Goal: Task Accomplishment & Management: Complete application form

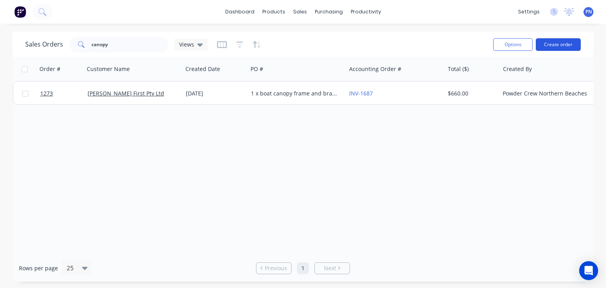
click at [560, 42] on button "Create order" at bounding box center [557, 44] width 45 height 13
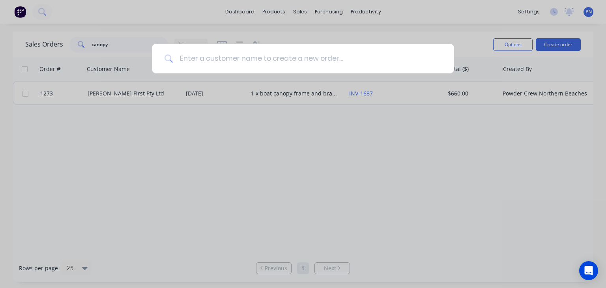
click at [343, 60] on input at bounding box center [307, 59] width 268 height 30
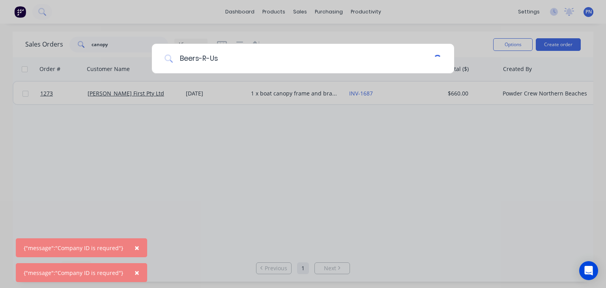
click at [249, 52] on input "Beers-R-Us" at bounding box center [303, 59] width 260 height 30
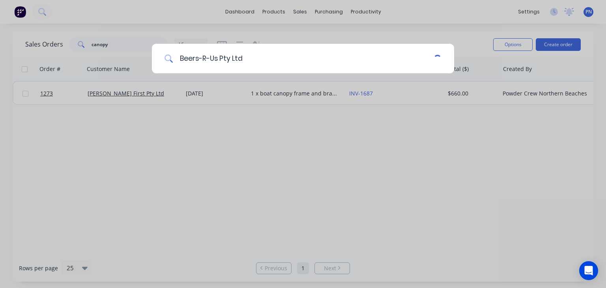
click at [219, 60] on input "Beers-R-Us Pty Ltd" at bounding box center [303, 59] width 260 height 30
click at [255, 59] on input "Beers-R-Us Pty Ltd" at bounding box center [304, 59] width 262 height 30
drag, startPoint x: 249, startPoint y: 57, endPoint x: 179, endPoint y: 56, distance: 69.8
click at [151, 62] on div "Beers-R-Us Pty Ltd" at bounding box center [303, 144] width 606 height 288
type input "Beers-R-Us Pty Ltd"
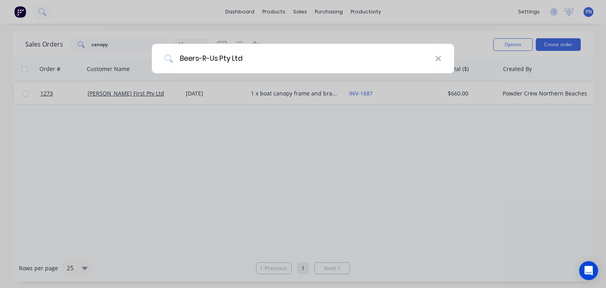
click at [456, 139] on div "Beers-R-Us Pty Ltd" at bounding box center [303, 144] width 606 height 288
click at [233, 57] on input "Beers-R-Us Pty Ltd" at bounding box center [304, 59] width 262 height 30
click at [455, 145] on div "Beers-R-Us Pty Ltd" at bounding box center [303, 144] width 606 height 288
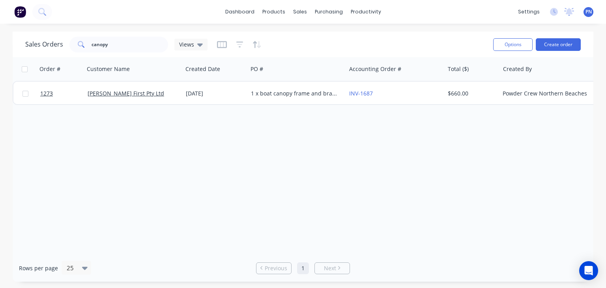
click at [591, 11] on span "PN" at bounding box center [588, 11] width 6 height 7
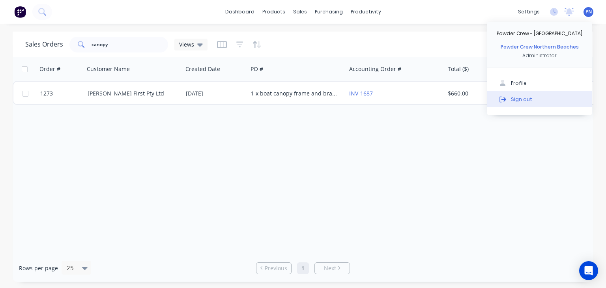
click at [541, 100] on button "Sign out" at bounding box center [539, 99] width 104 height 16
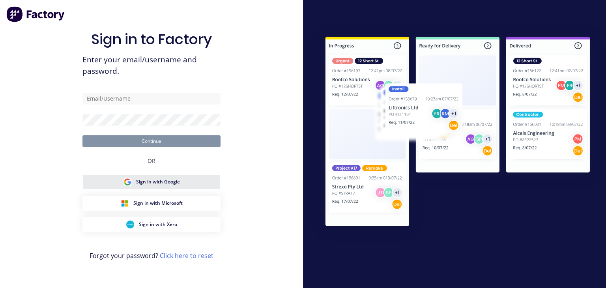
click at [160, 184] on span "Sign in with Google" at bounding box center [158, 181] width 44 height 7
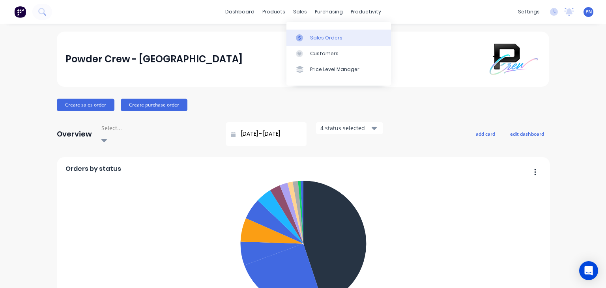
click at [318, 37] on div "Sales Orders" at bounding box center [326, 37] width 32 height 7
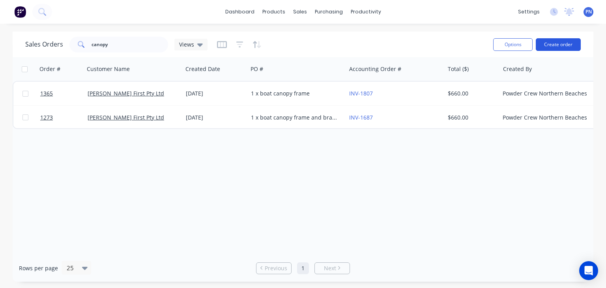
click at [569, 47] on button "Create order" at bounding box center [557, 44] width 45 height 13
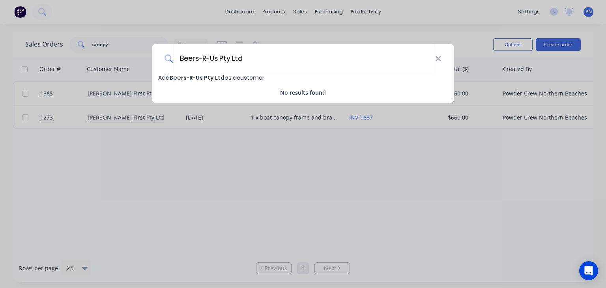
type input "Beers-R-Us Pty Ltd"
click at [203, 76] on span "Beers-R-Us Pty Ltd" at bounding box center [197, 78] width 55 height 8
select select "AU"
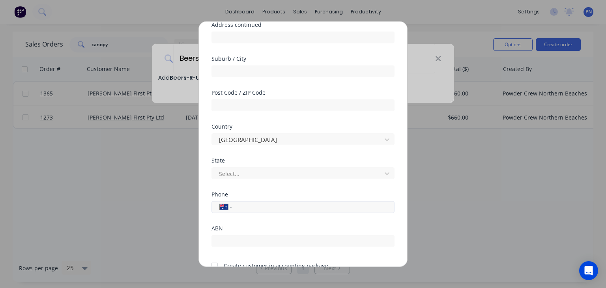
scroll to position [118, 0]
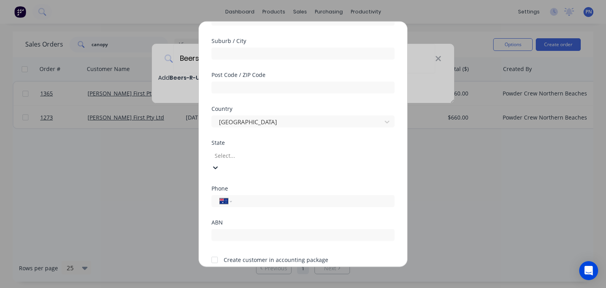
click at [240, 155] on div at bounding box center [271, 155] width 114 height 10
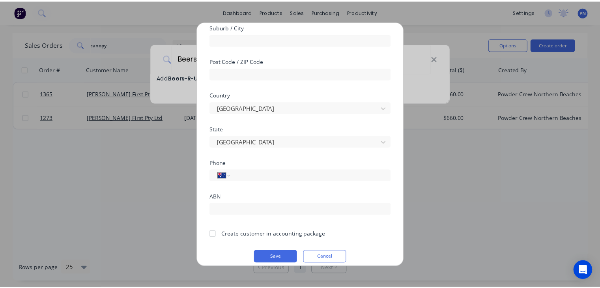
scroll to position [140, 0]
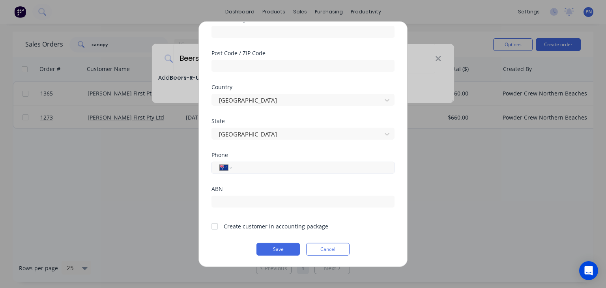
click at [240, 168] on input "tel" at bounding box center [311, 167] width 149 height 9
type input "0403 059 661"
drag, startPoint x: 212, startPoint y: 225, endPoint x: 237, endPoint y: 201, distance: 34.0
click at [212, 225] on div at bounding box center [215, 226] width 16 height 16
drag, startPoint x: 279, startPoint y: 168, endPoint x: 237, endPoint y: 171, distance: 42.7
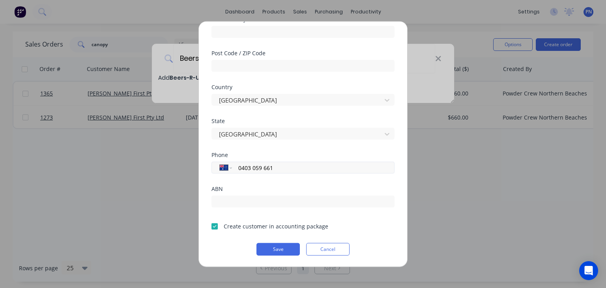
click at [237, 171] on div "International [GEOGRAPHIC_DATA] [GEOGRAPHIC_DATA] [GEOGRAPHIC_DATA] [GEOGRAPHIC…" at bounding box center [302, 168] width 183 height 12
drag, startPoint x: 242, startPoint y: 166, endPoint x: 314, endPoint y: 189, distance: 74.8
click at [314, 189] on div "ABN" at bounding box center [302, 189] width 183 height 6
drag, startPoint x: 248, startPoint y: 170, endPoint x: 232, endPoint y: 171, distance: 15.8
click at [232, 171] on div "International [GEOGRAPHIC_DATA] [GEOGRAPHIC_DATA] [GEOGRAPHIC_DATA] [GEOGRAPHIC…" at bounding box center [302, 168] width 183 height 12
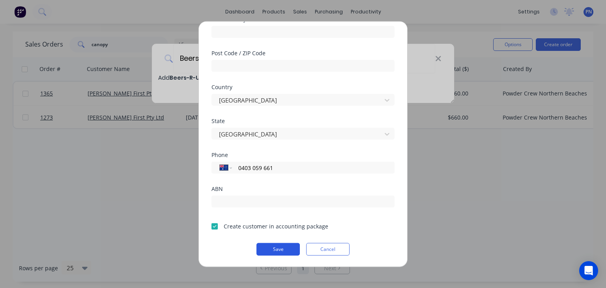
click at [268, 250] on button "Save" at bounding box center [277, 249] width 43 height 13
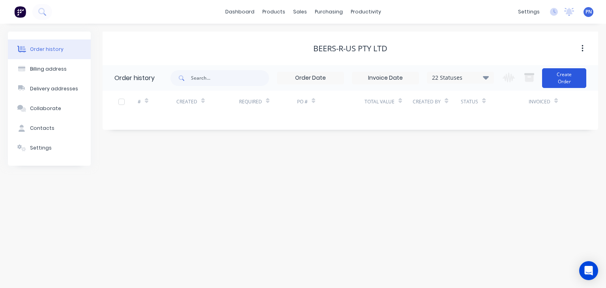
click at [554, 76] on button "Create Order" at bounding box center [564, 78] width 44 height 20
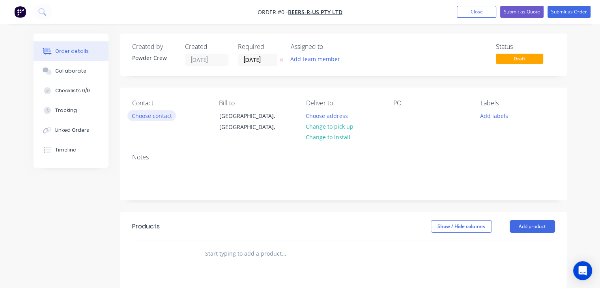
click at [153, 112] on button "Choose contact" at bounding box center [151, 115] width 48 height 11
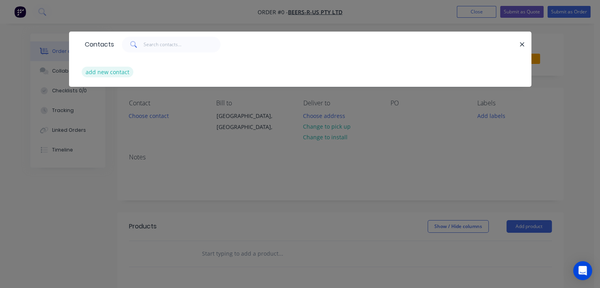
click at [115, 72] on button "add new contact" at bounding box center [108, 72] width 52 height 11
select select "AU"
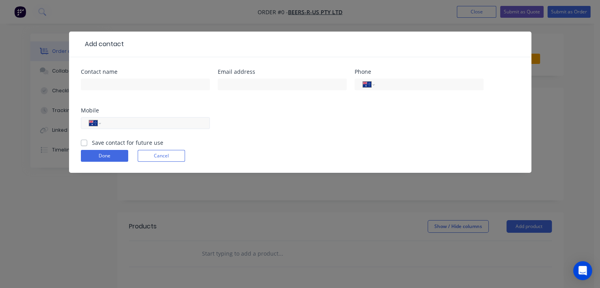
paste input "0403 059 661"
type input "0403 059 661"
drag, startPoint x: 122, startPoint y: 80, endPoint x: 125, endPoint y: 86, distance: 6.0
click at [122, 80] on input "text" at bounding box center [145, 84] width 129 height 12
type input "[PERSON_NAME]"
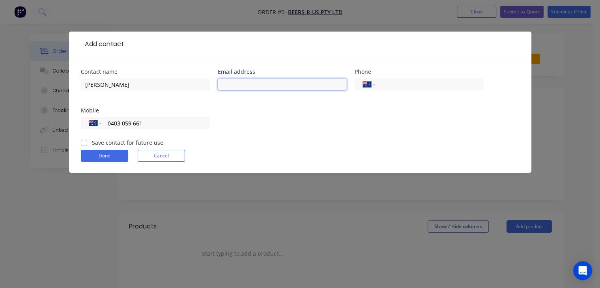
click at [234, 85] on input "text" at bounding box center [282, 84] width 129 height 12
type input "[PERSON_NAME][EMAIL_ADDRESS][PERSON_NAME][DOMAIN_NAME]"
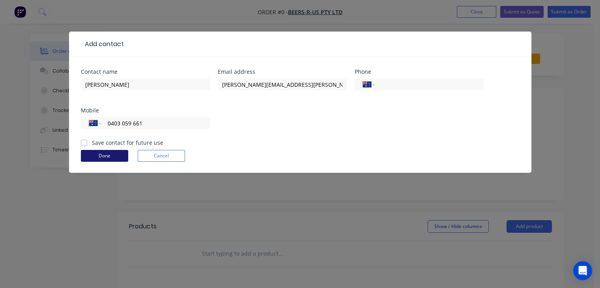
click at [94, 154] on button "Done" at bounding box center [104, 156] width 47 height 12
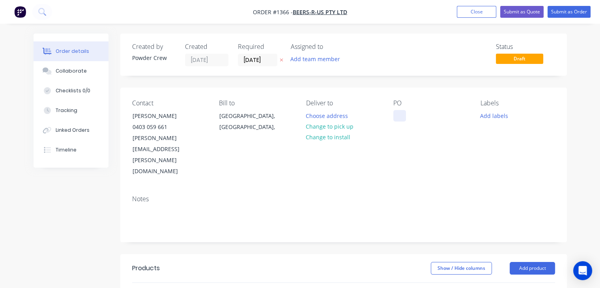
click at [396, 114] on div at bounding box center [399, 115] width 13 height 11
drag, startPoint x: 438, startPoint y: 120, endPoint x: 386, endPoint y: 120, distance: 52.8
click at [386, 120] on div "Contact [PERSON_NAME] [PHONE_NUMBER] [PERSON_NAME][EMAIL_ADDRESS][PERSON_NAME][…" at bounding box center [343, 138] width 446 height 101
click at [406, 120] on div "1 x ally gate" at bounding box center [415, 115] width 44 height 11
drag, startPoint x: 429, startPoint y: 116, endPoint x: 391, endPoint y: 116, distance: 38.2
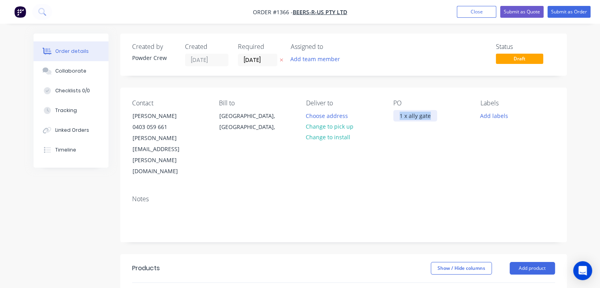
click at [391, 116] on div "Contact [PERSON_NAME] [PHONE_NUMBER] [PERSON_NAME][EMAIL_ADDRESS][PERSON_NAME][…" at bounding box center [343, 138] width 446 height 101
copy div "1 x ally gate"
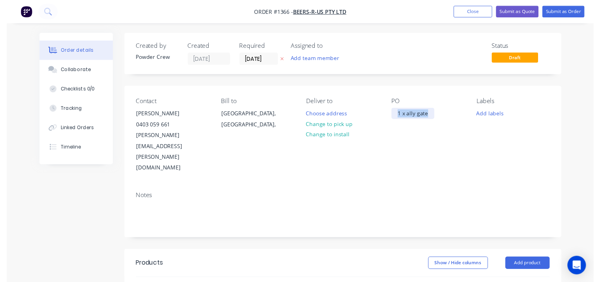
scroll to position [79, 0]
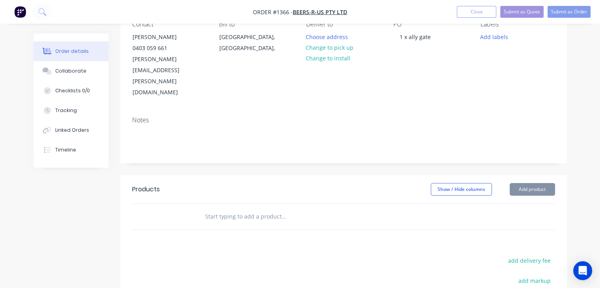
click at [522, 175] on header "Products Show / Hide columns Add product" at bounding box center [343, 189] width 446 height 28
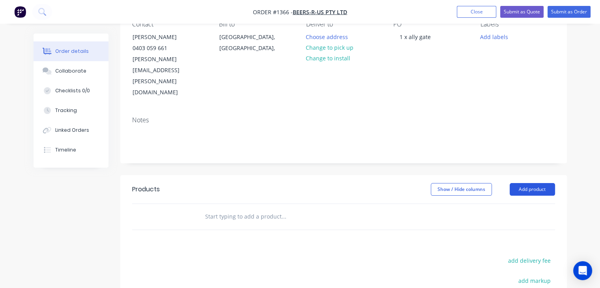
click at [522, 183] on button "Add product" at bounding box center [531, 189] width 45 height 13
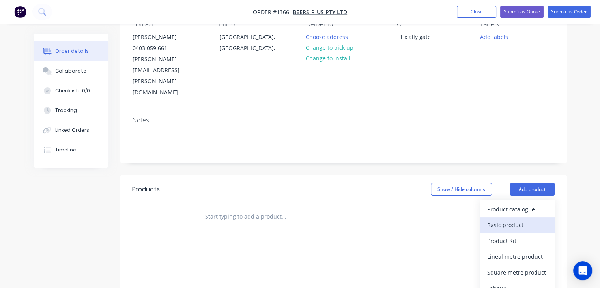
click at [515, 219] on div "Basic product" at bounding box center [517, 224] width 61 height 11
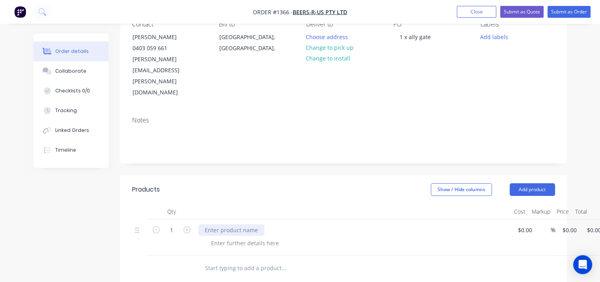
click at [229, 224] on div at bounding box center [231, 229] width 66 height 11
paste div
click at [465, 237] on div at bounding box center [356, 242] width 303 height 11
